Goal: Task Accomplishment & Management: Manage account settings

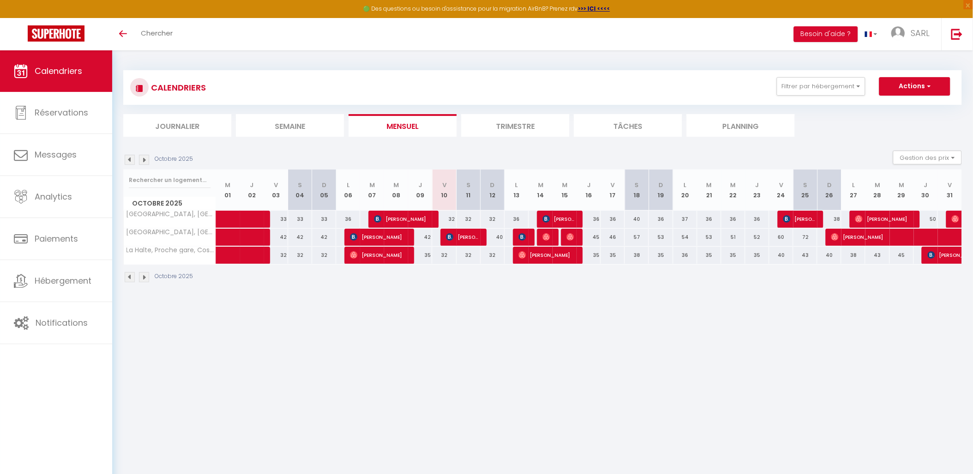
click at [553, 237] on div at bounding box center [547, 238] width 24 height 18
click at [546, 238] on img at bounding box center [546, 236] width 7 height 7
select select "OK"
select select "1"
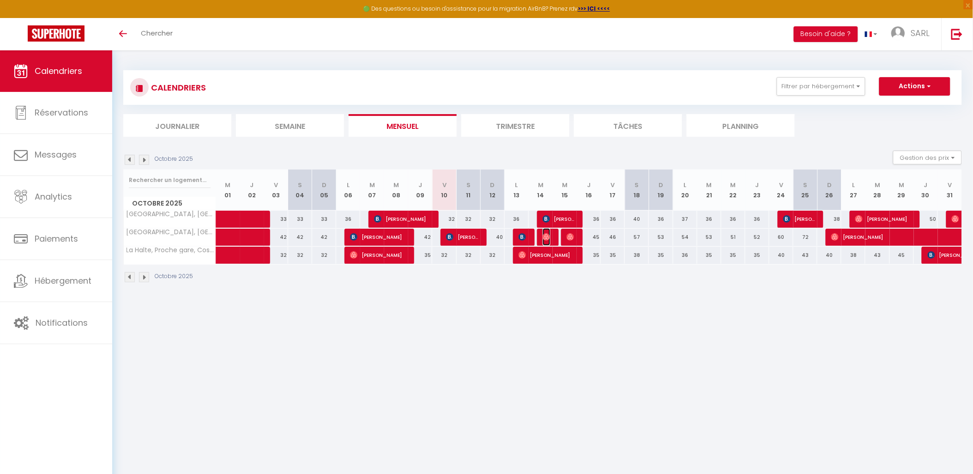
select select "0"
select select "1"
select select
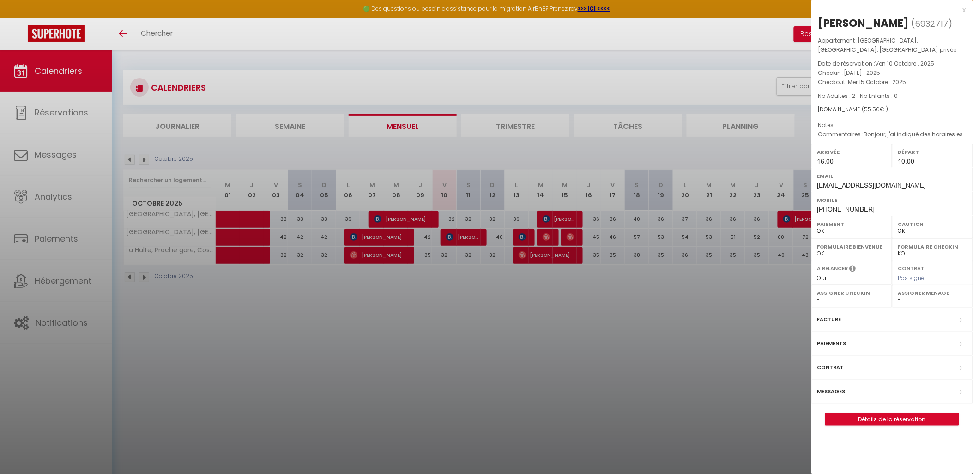
click at [963, 13] on div "x" at bounding box center [889, 10] width 155 height 11
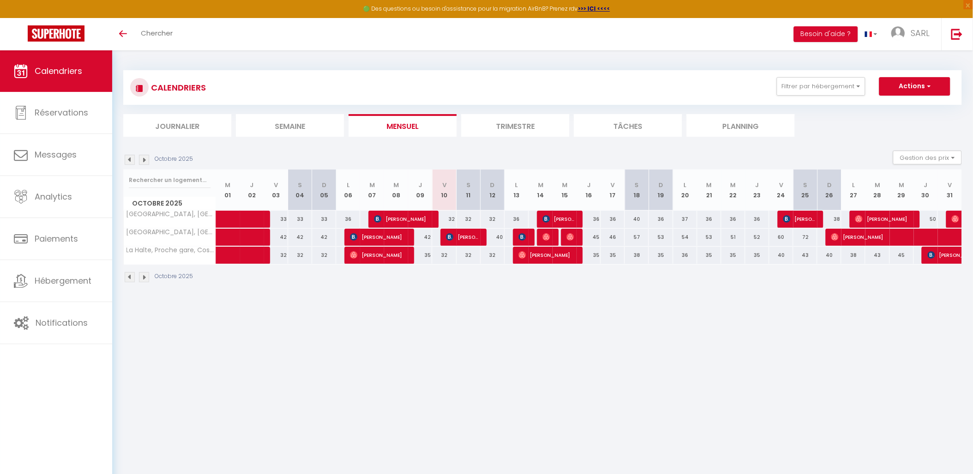
click at [518, 126] on li "Trimestre" at bounding box center [515, 125] width 108 height 23
